Goal: Complete application form

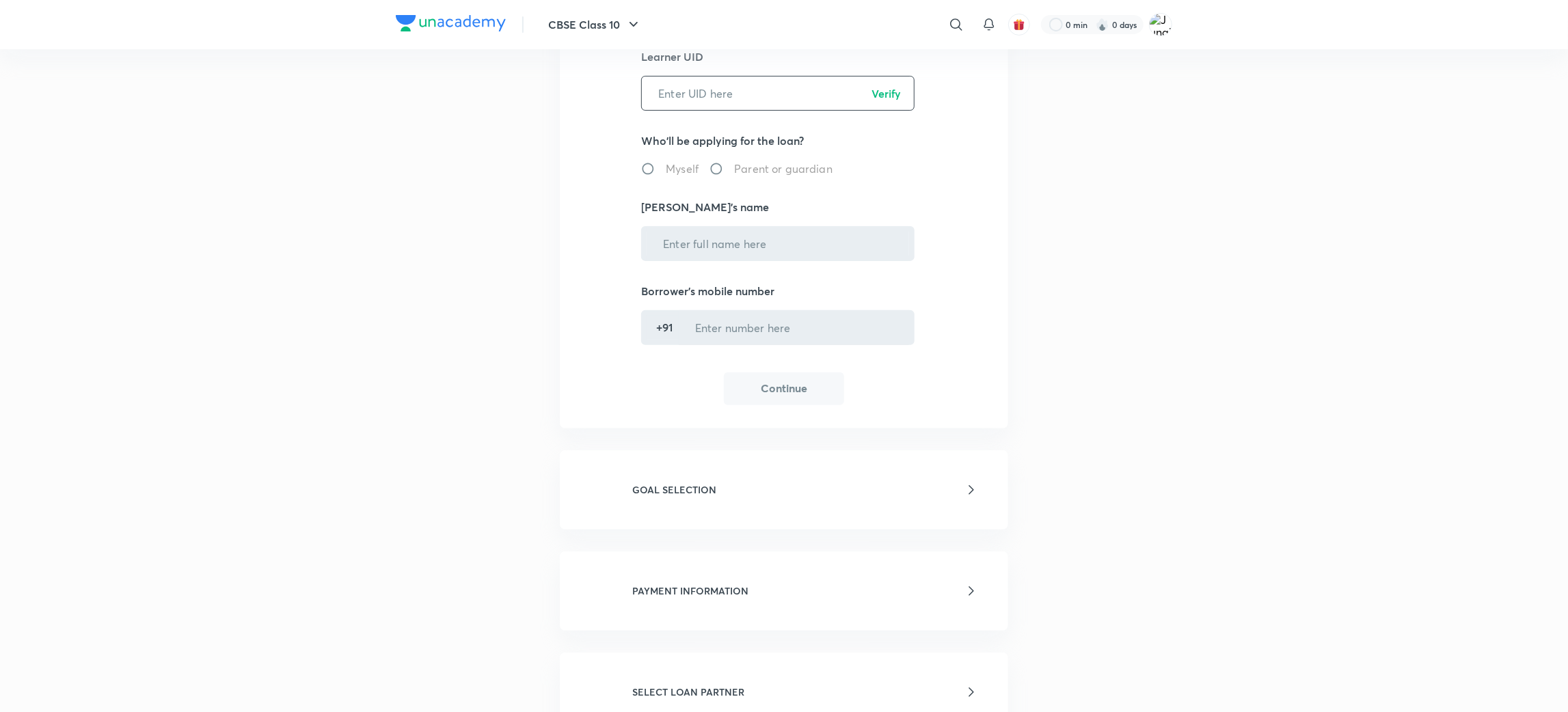
click at [687, 97] on input "text" at bounding box center [778, 93] width 272 height 35
paste input "C6MFAR67R0"
type input "C6MFAR67R0"
click at [883, 89] on p "Verify" at bounding box center [886, 93] width 30 height 17
radio input "true"
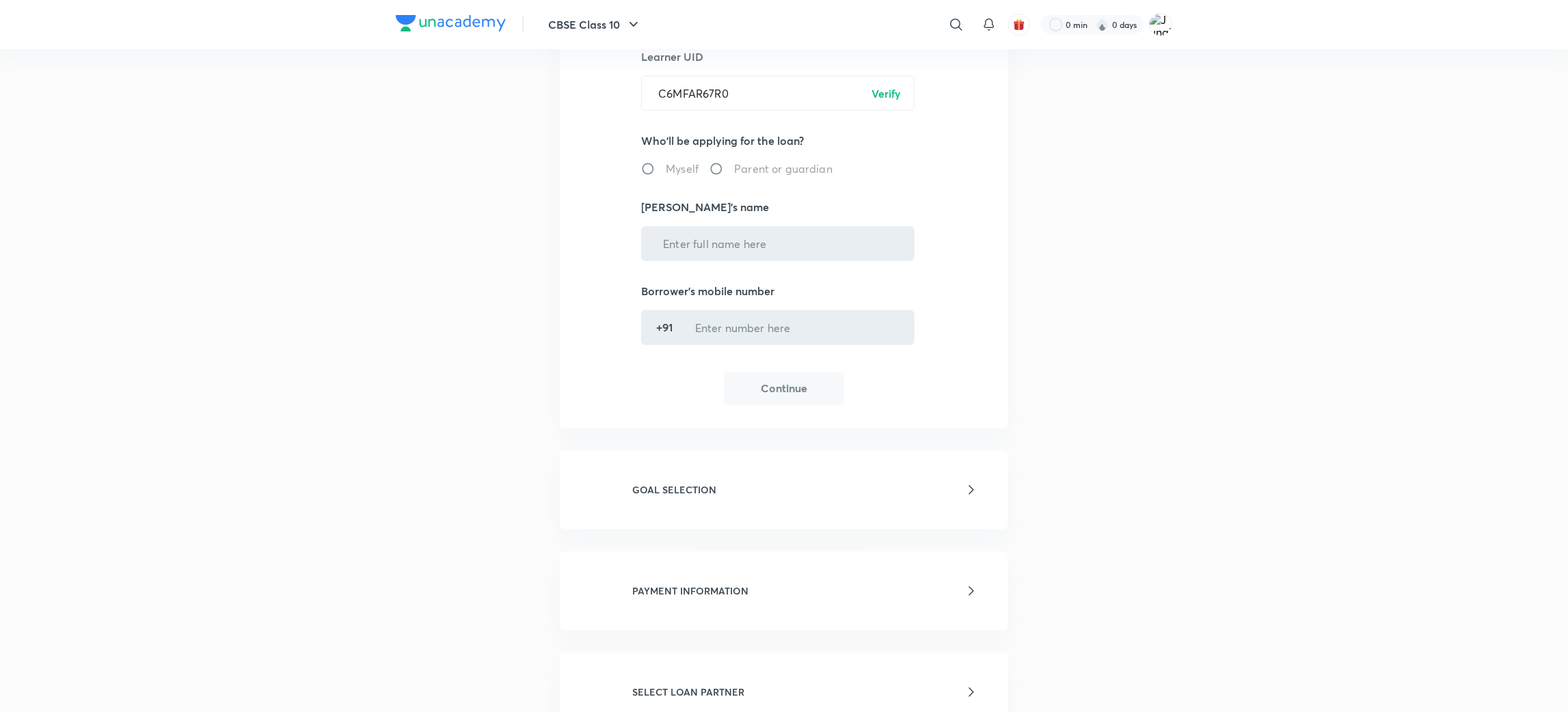
type input "[PERSON_NAME]"
type input "******5680"
click at [782, 388] on button "Continue" at bounding box center [784, 387] width 121 height 33
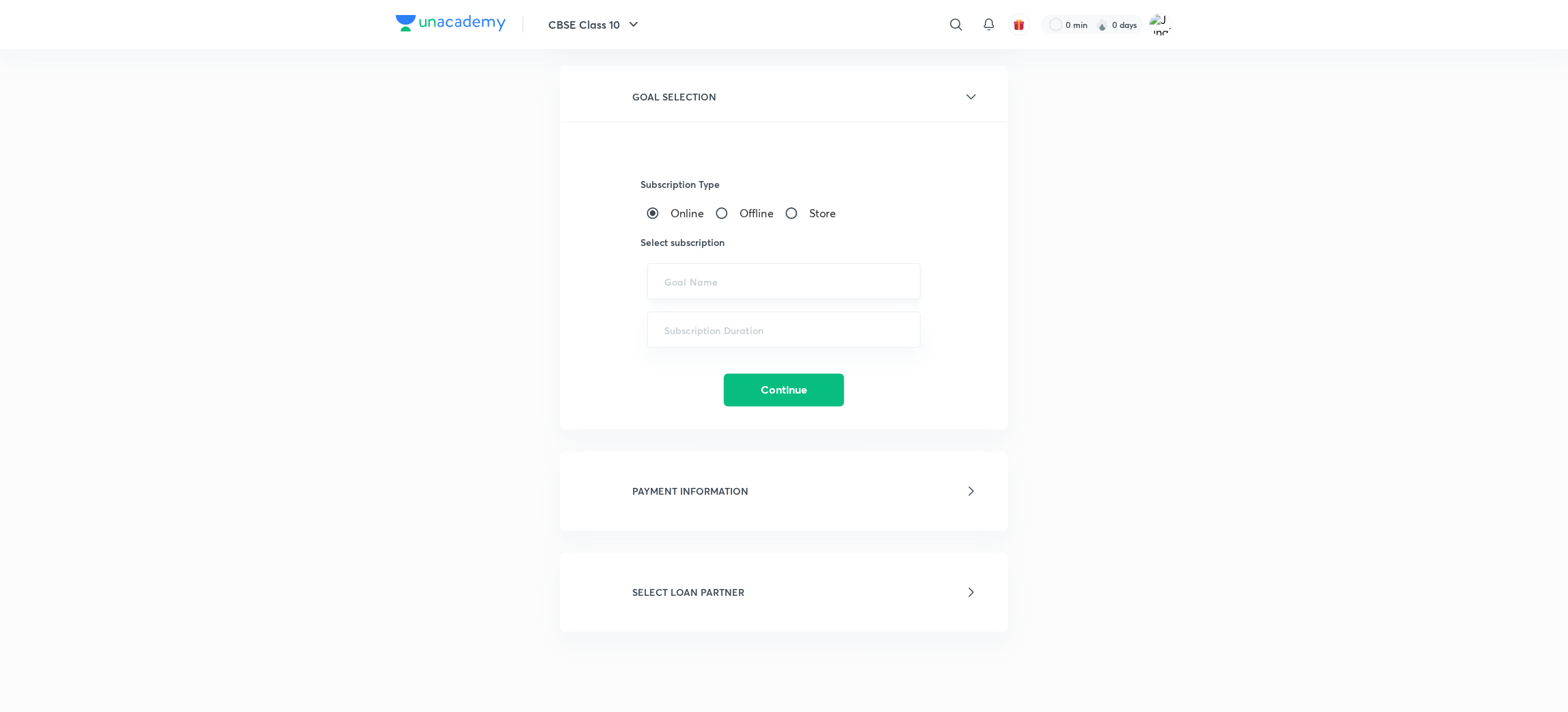
click at [733, 265] on div "​" at bounding box center [784, 280] width 273 height 36
paste input "ICONIC - UPSC CSE - GS, UPSC CSE - Optional, UPSC CSE GS Platinum"
click at [733, 327] on li "ICONIC - UPSC CSE - GS, UPSC CSE - Optional, UPSC CSE GS Platinum" at bounding box center [784, 326] width 272 height 41
type input "ICONIC - UPSC CSE - GS, UPSC CSE - Optional, UPSC CSE GS Platinum"
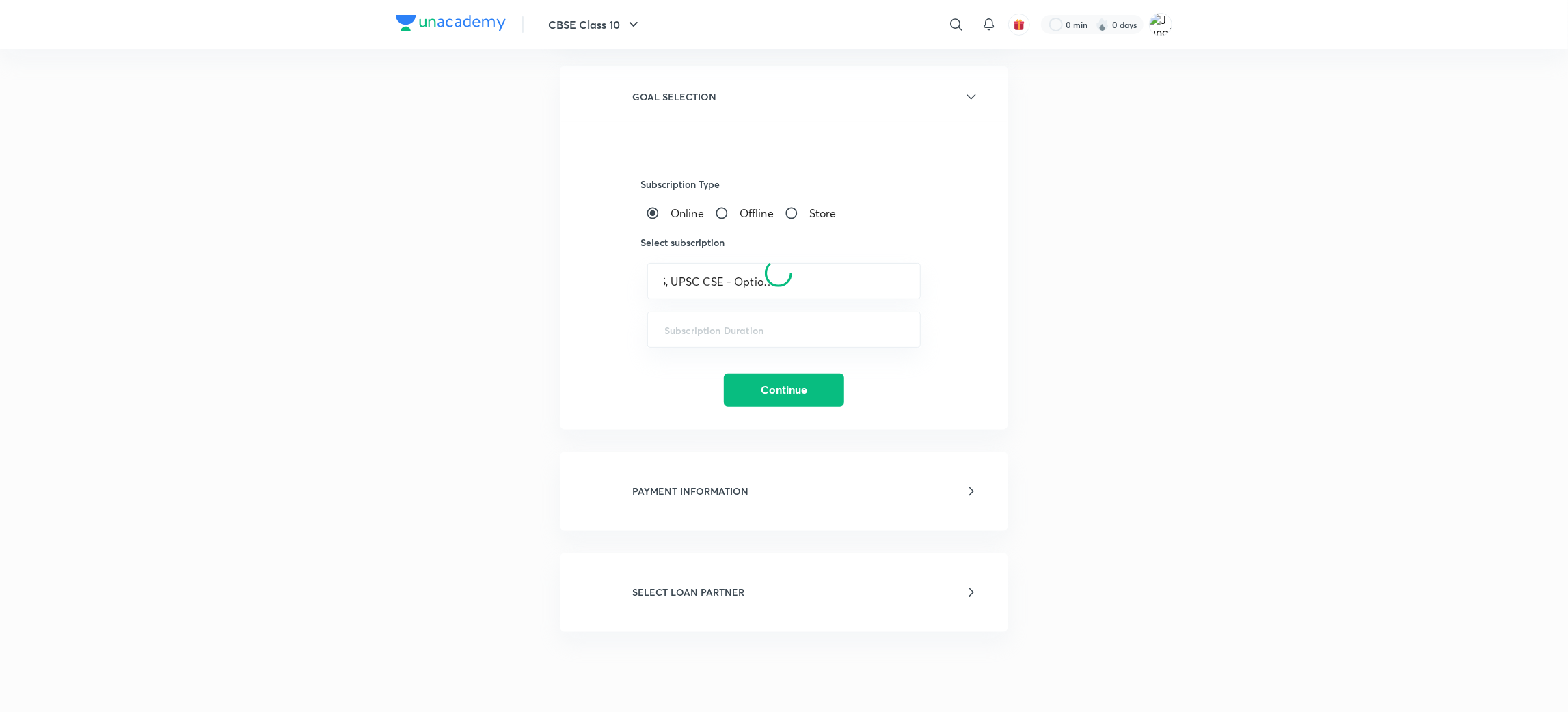
scroll to position [0, 0]
click at [720, 330] on div at bounding box center [778, 273] width 437 height 805
click at [720, 330] on input "text" at bounding box center [783, 330] width 239 height 13
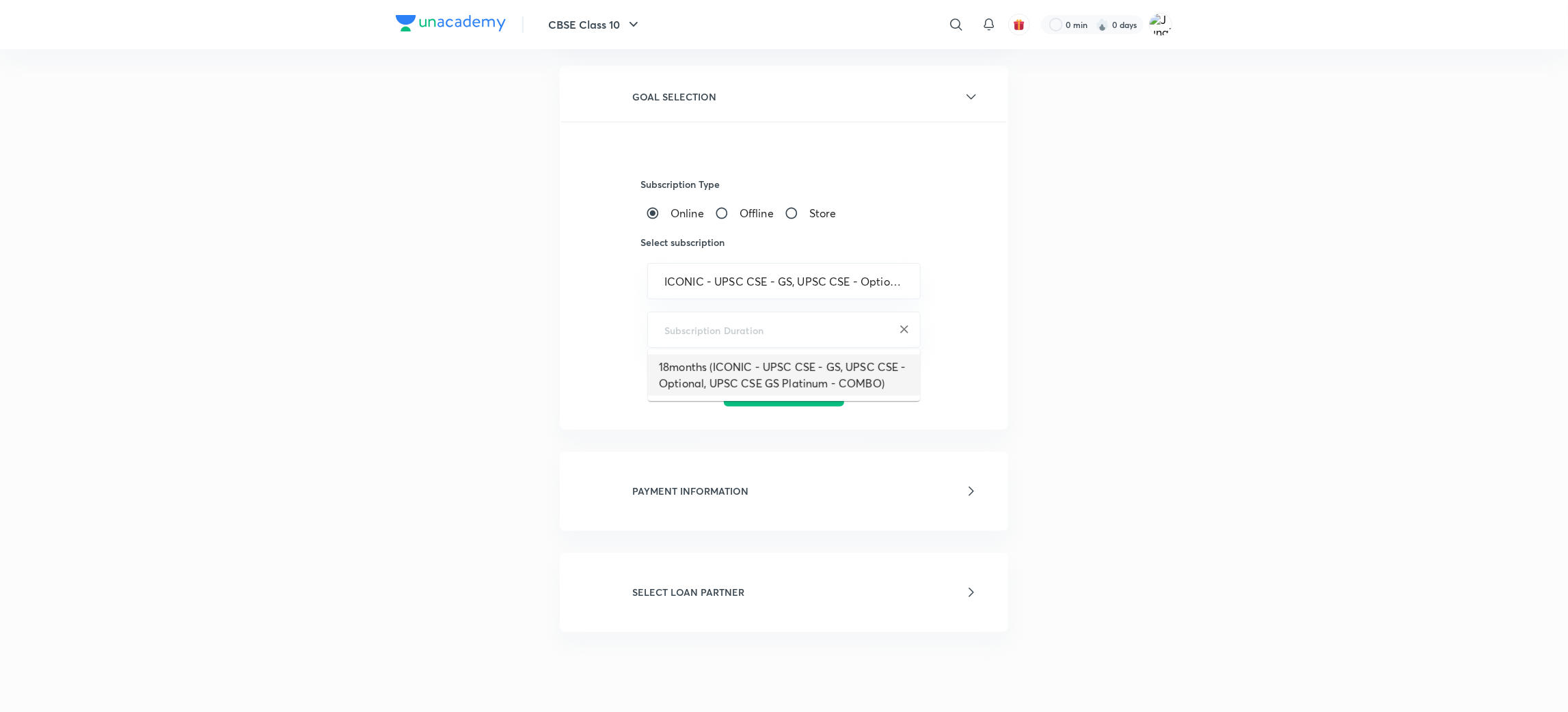
click at [769, 466] on div "PAYMENT INFORMATION Change NaN months ​ * Please confirm the referral code with…" at bounding box center [783, 491] width 448 height 79
